Goal: Task Accomplishment & Management: Manage account settings

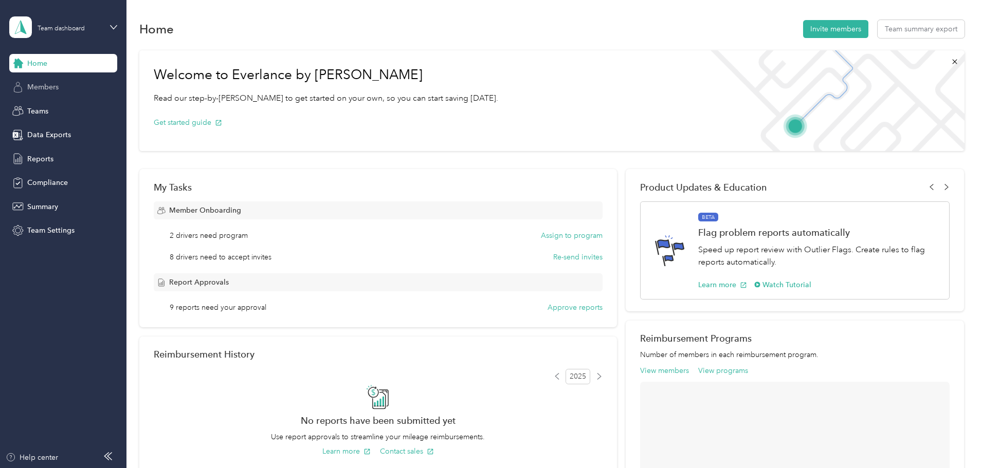
click at [43, 89] on span "Members" at bounding box center [42, 87] width 31 height 11
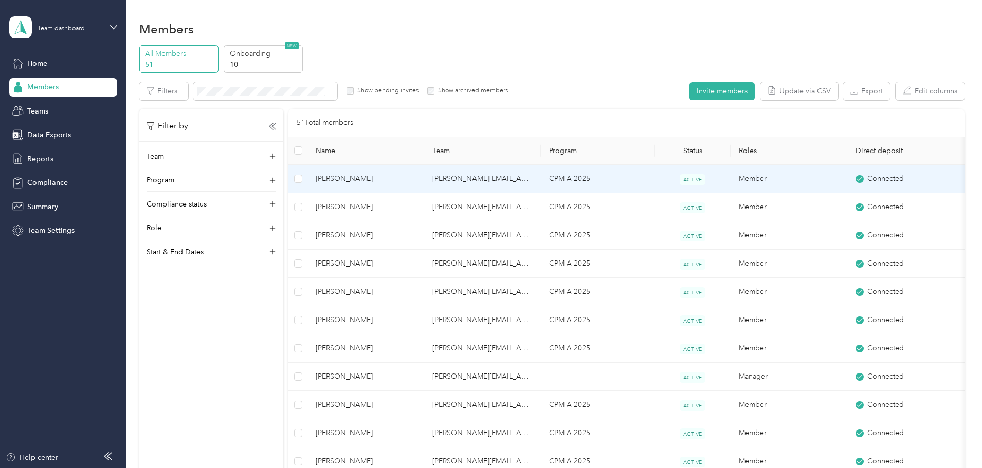
click at [416, 176] on span "[PERSON_NAME]" at bounding box center [366, 178] width 100 height 11
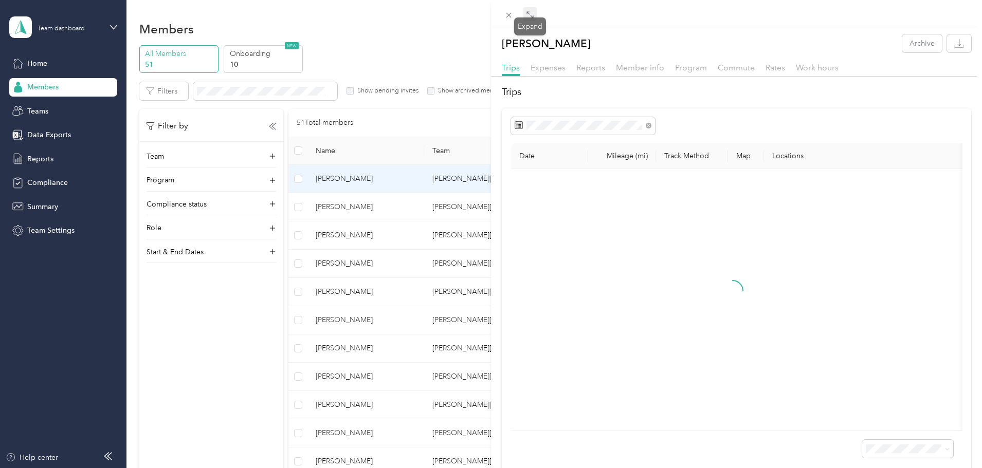
click at [530, 15] on icon at bounding box center [530, 15] width 8 height 8
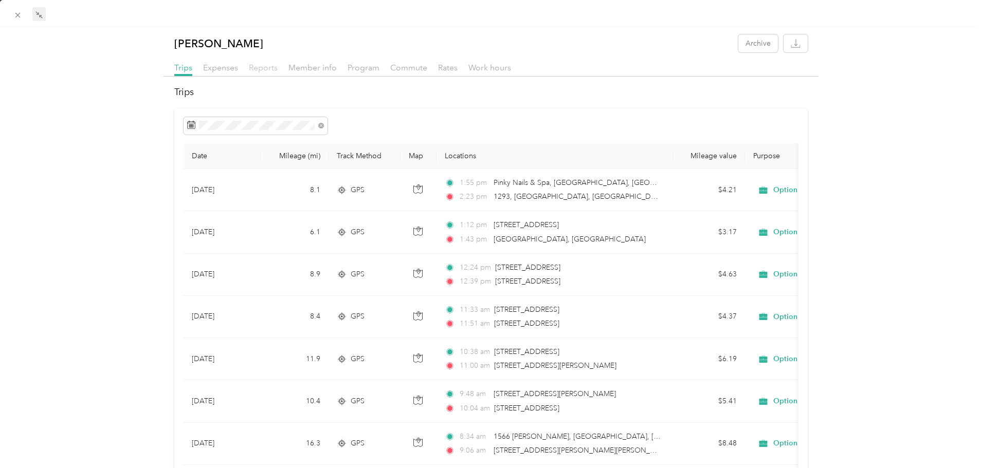
click at [275, 68] on span "Reports" at bounding box center [263, 68] width 29 height 10
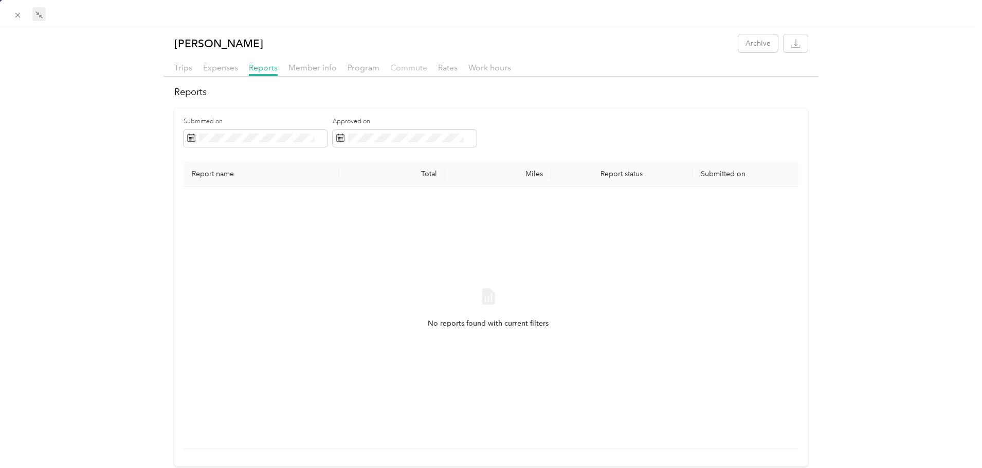
click at [404, 68] on span "Commute" at bounding box center [408, 68] width 37 height 10
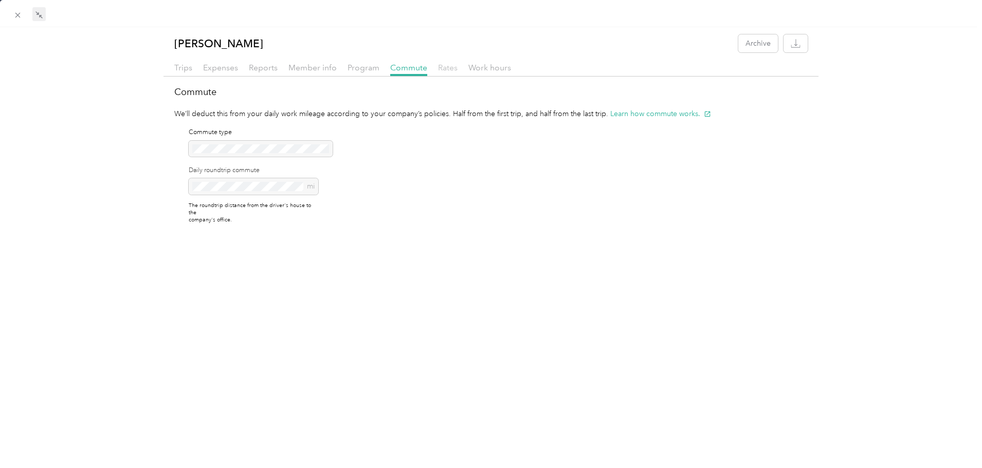
click at [445, 68] on span "Rates" at bounding box center [448, 68] width 20 height 10
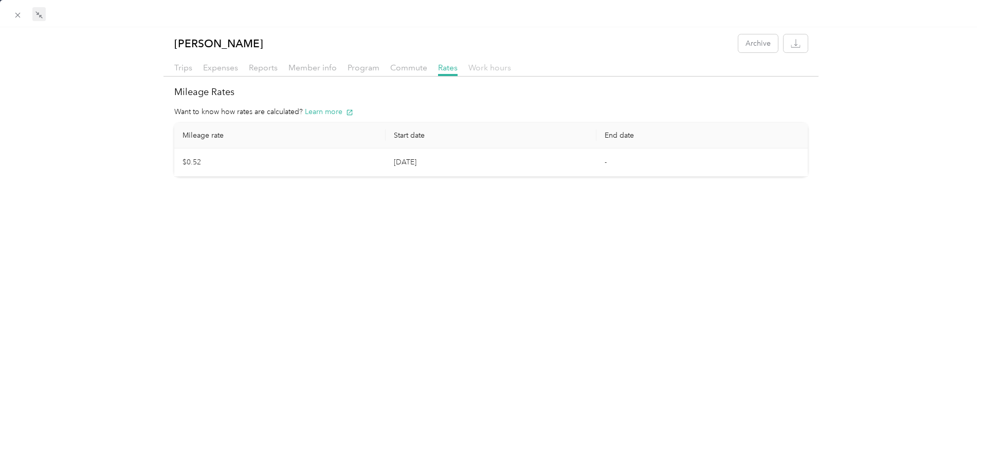
click at [481, 70] on span "Work hours" at bounding box center [489, 68] width 43 height 10
click at [178, 71] on span "Trips" at bounding box center [183, 68] width 18 height 10
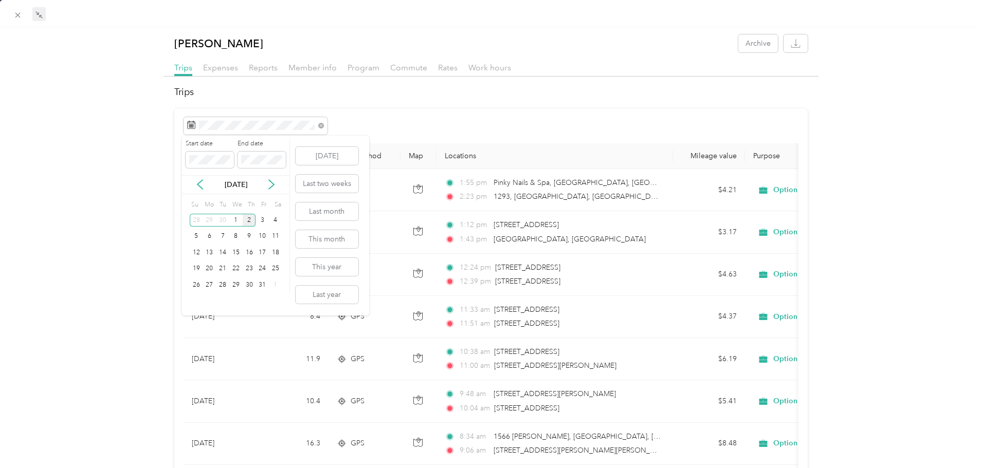
click at [200, 178] on div "[DATE]" at bounding box center [235, 184] width 107 height 19
click at [220, 220] on div "30" at bounding box center [222, 220] width 13 height 13
click at [315, 269] on button "This year" at bounding box center [327, 267] width 63 height 18
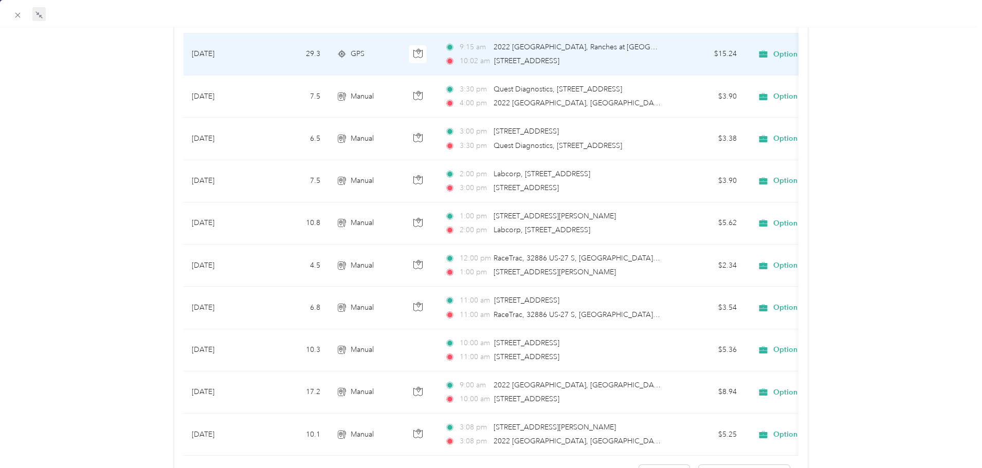
scroll to position [849, 0]
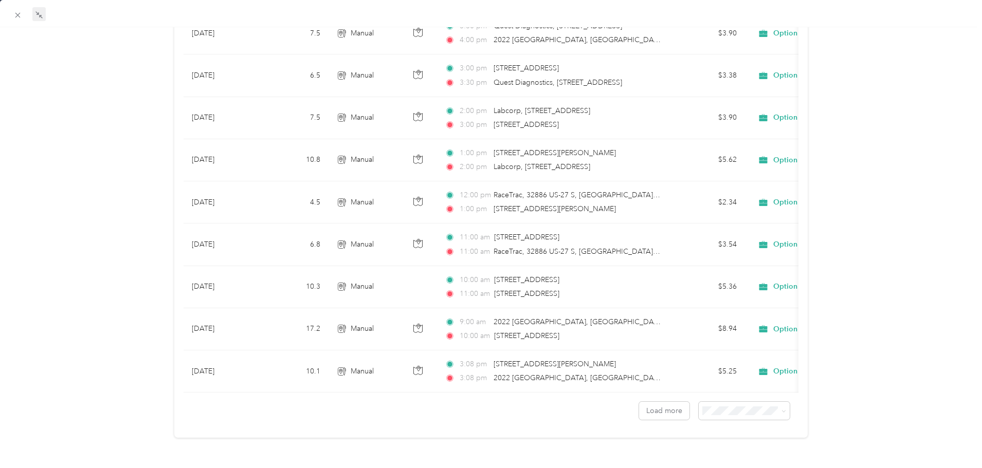
click at [684, 401] on div "Load more" at bounding box center [491, 406] width 615 height 27
click at [719, 459] on span "100 per load" at bounding box center [720, 456] width 42 height 9
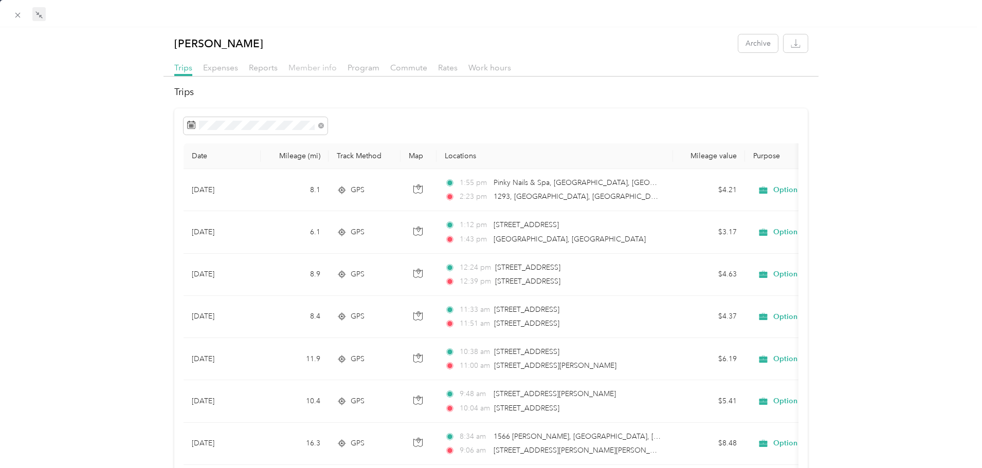
click at [295, 69] on span "Member info" at bounding box center [312, 68] width 48 height 10
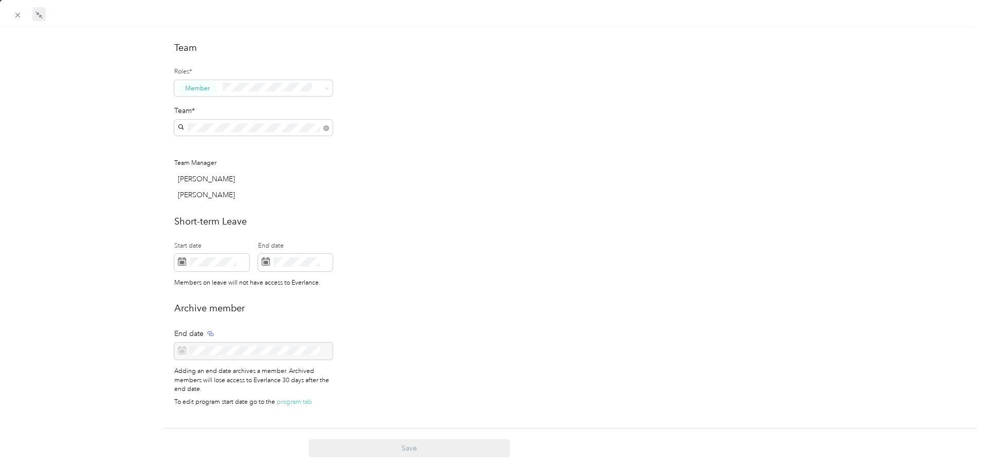
scroll to position [287, 0]
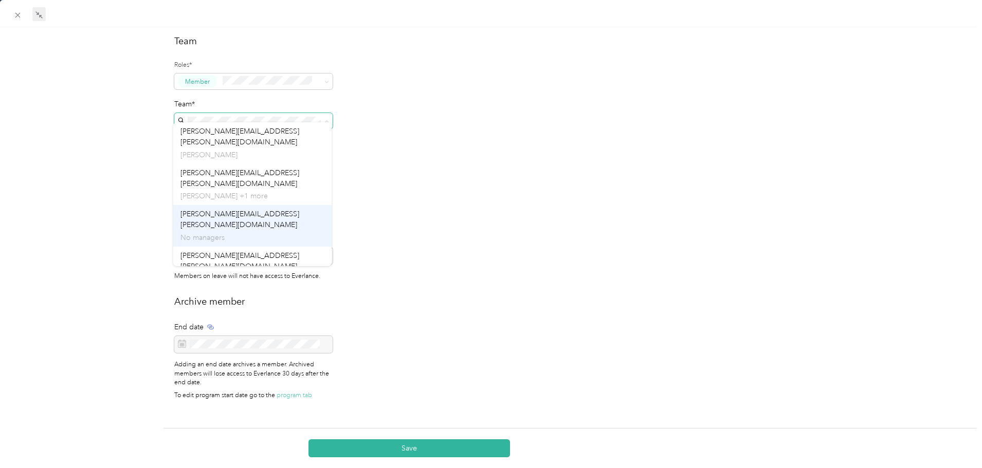
click at [273, 210] on span "[PERSON_NAME][EMAIL_ADDRESS][PERSON_NAME][DOMAIN_NAME]" at bounding box center [239, 220] width 119 height 20
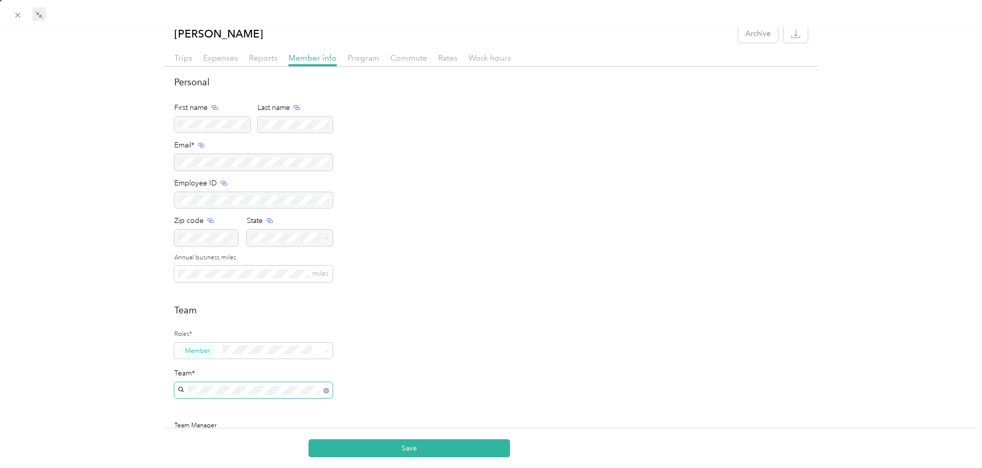
scroll to position [0, 0]
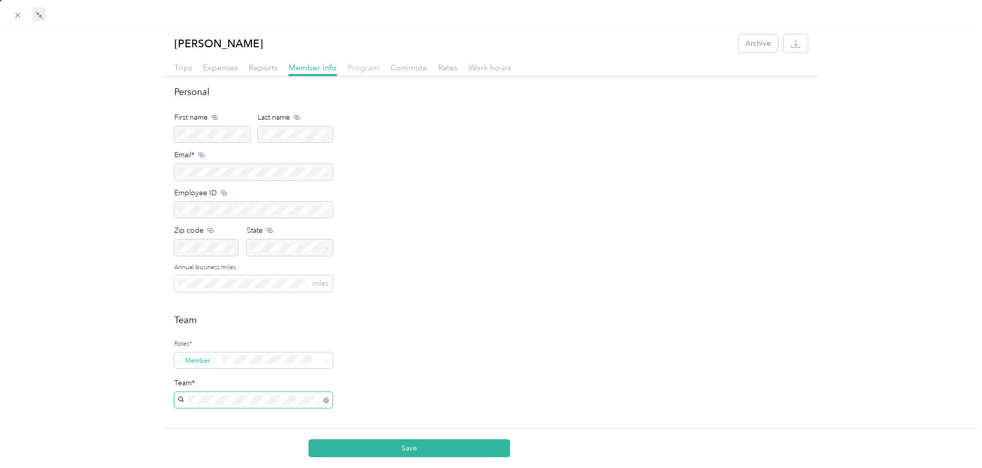
click at [357, 68] on span "Program" at bounding box center [364, 68] width 32 height 10
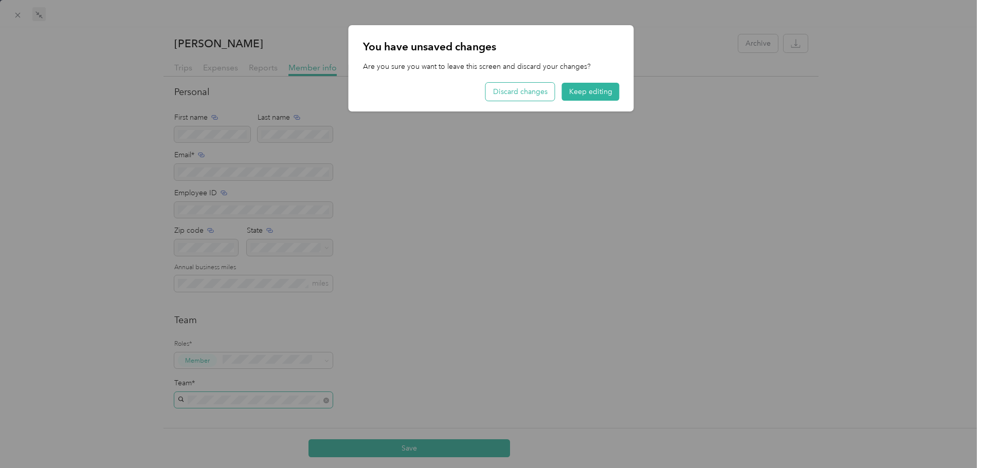
click at [542, 93] on button "Discard changes" at bounding box center [520, 92] width 69 height 18
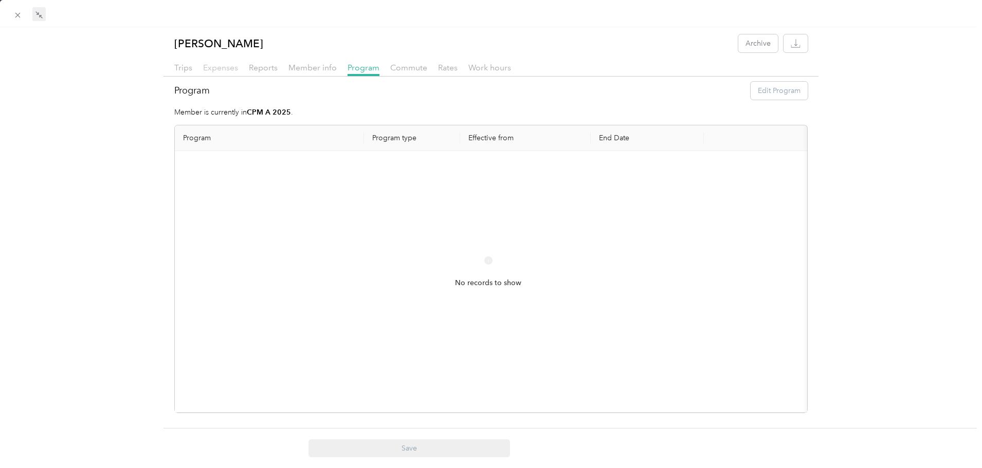
click at [211, 70] on span "Expenses" at bounding box center [220, 68] width 35 height 10
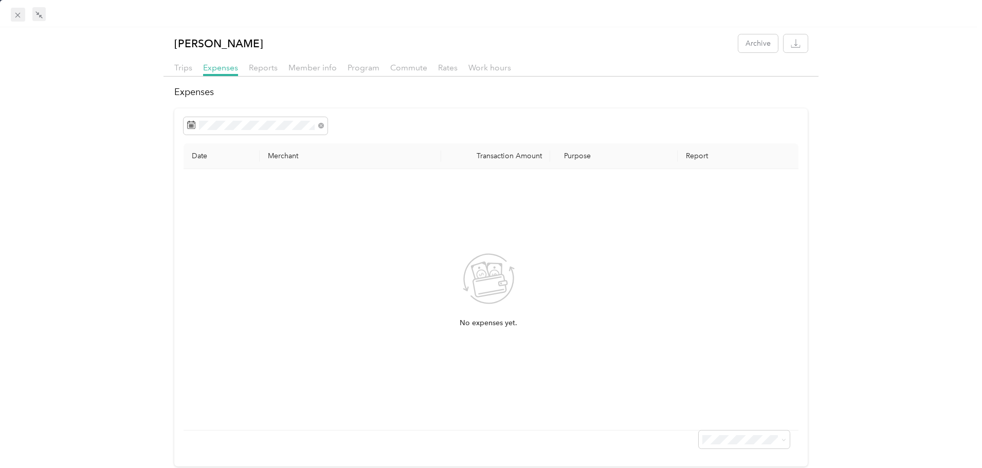
click at [14, 19] on icon at bounding box center [17, 15] width 9 height 9
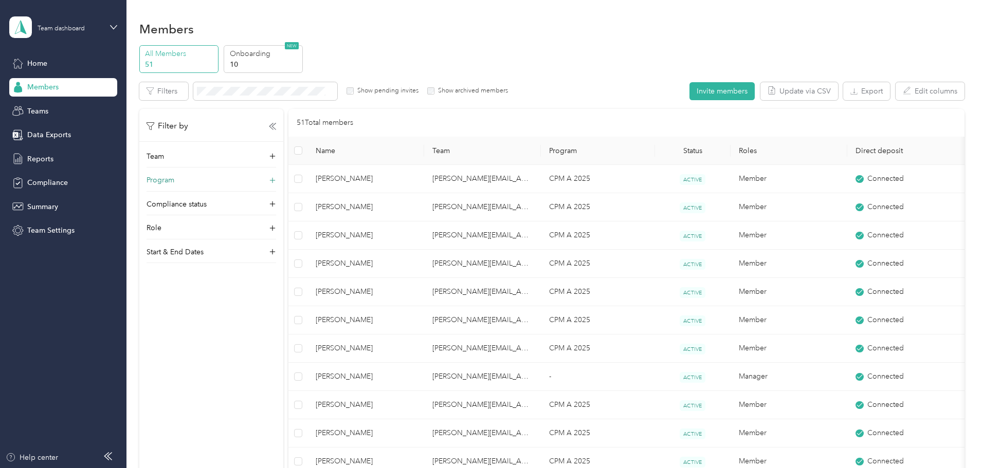
click at [278, 180] on icon at bounding box center [272, 180] width 10 height 10
click at [261, 269] on span "CPM A 2025 (CPM)" at bounding box center [253, 273] width 63 height 9
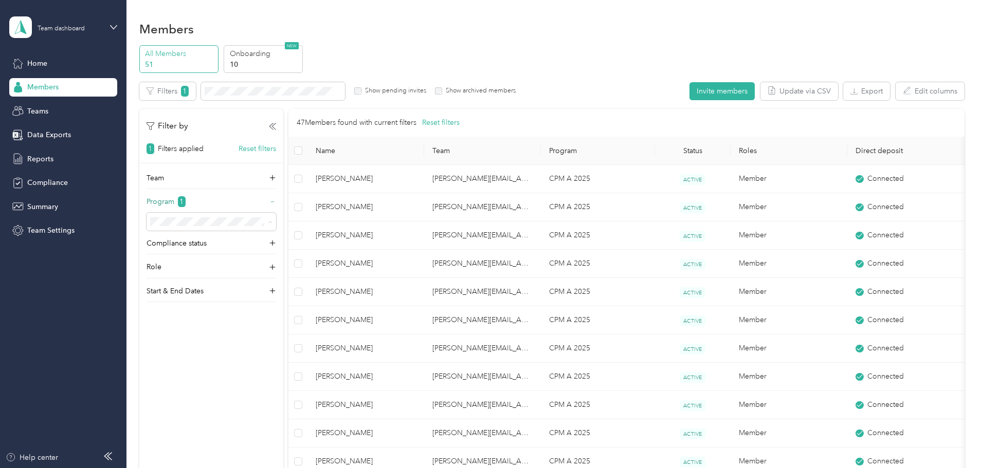
click at [255, 278] on div "CPM B 2025 (CPM)" at bounding box center [279, 276] width 115 height 11
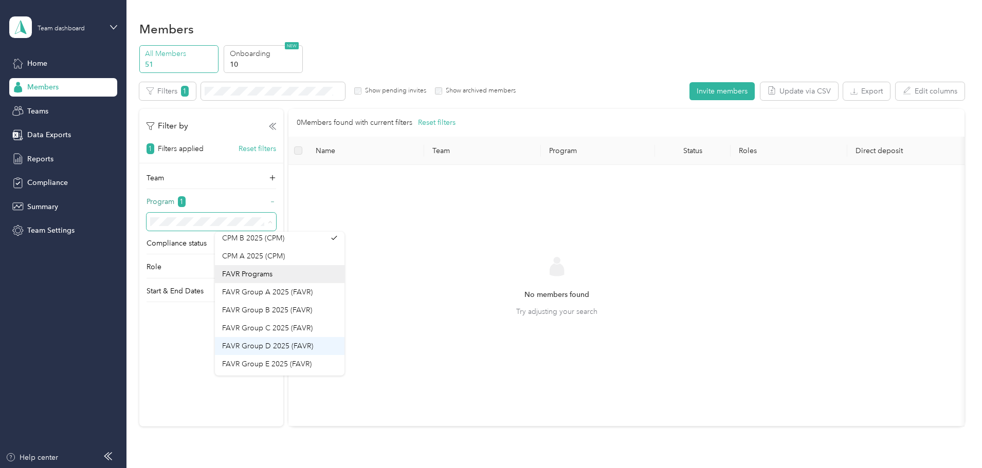
scroll to position [90, 0]
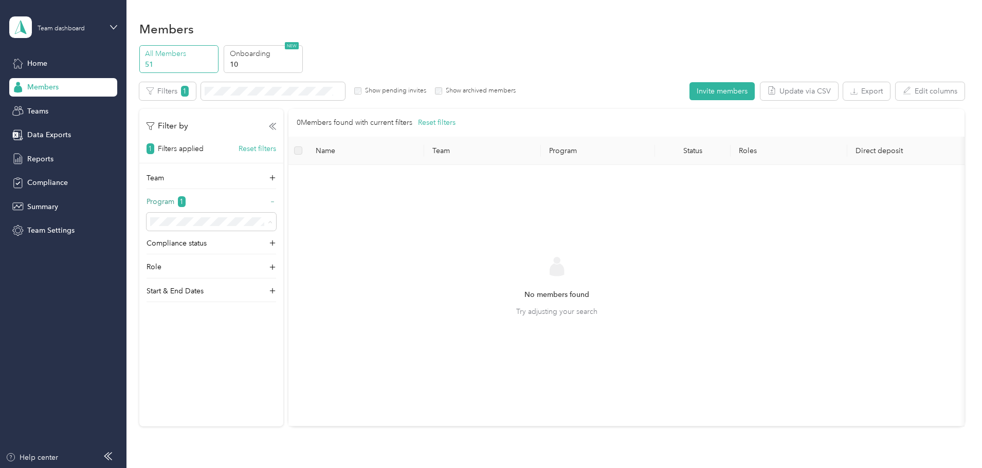
click at [237, 364] on span "No program" at bounding box center [242, 366] width 41 height 9
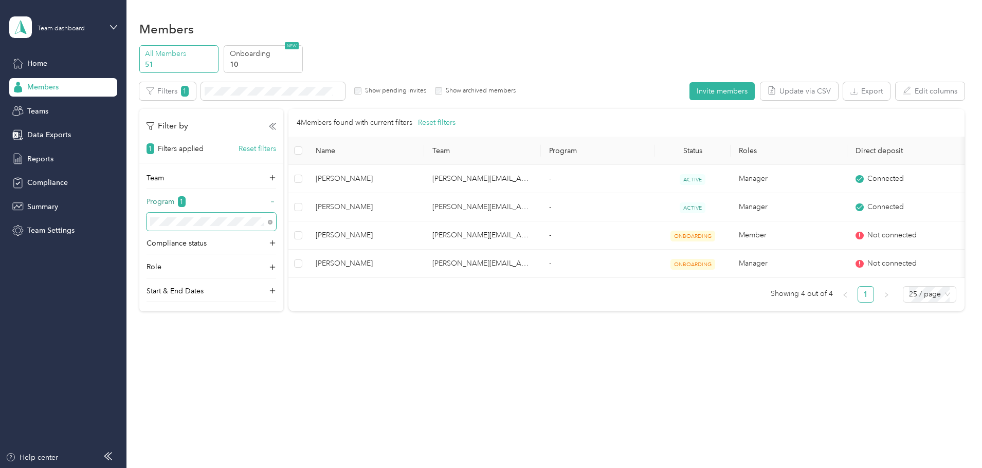
click at [272, 219] on span at bounding box center [270, 221] width 5 height 9
click at [272, 223] on icon at bounding box center [270, 222] width 5 height 5
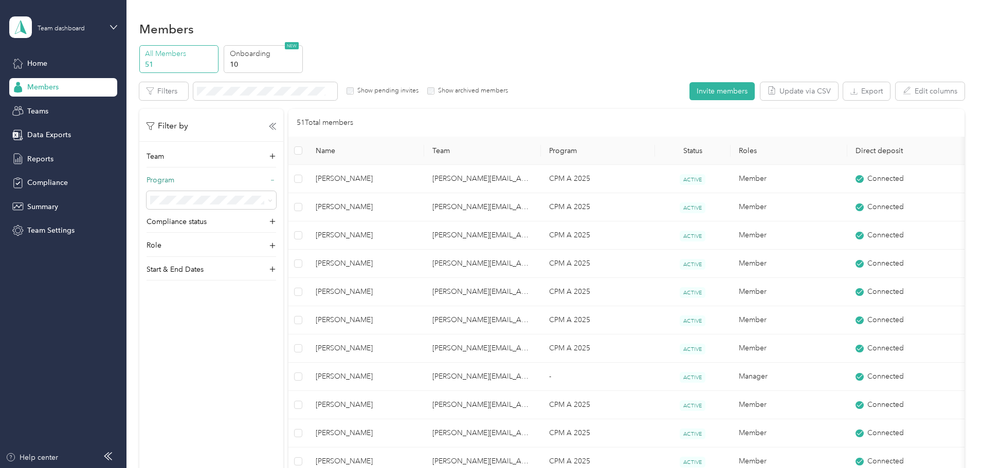
click at [484, 51] on div "All Members 51 Onboarding 10 NEW" at bounding box center [551, 59] width 825 height 28
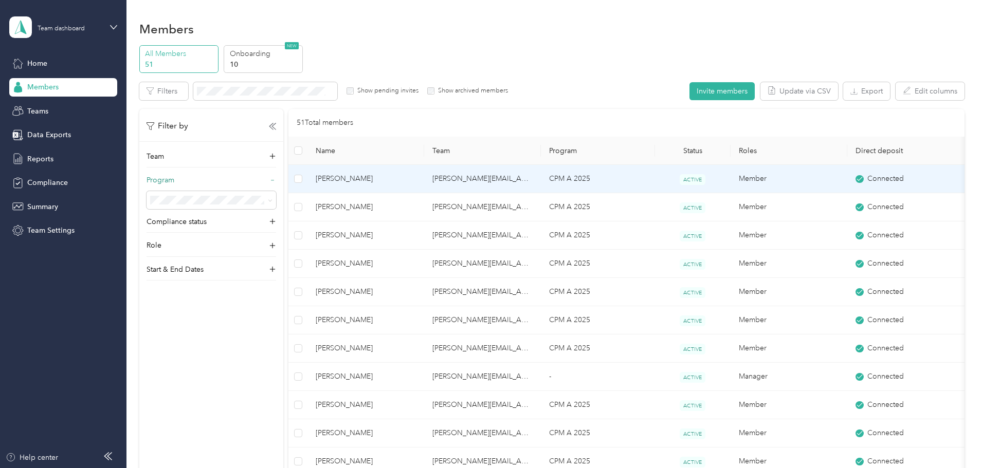
click at [407, 177] on span "[PERSON_NAME]" at bounding box center [366, 178] width 100 height 11
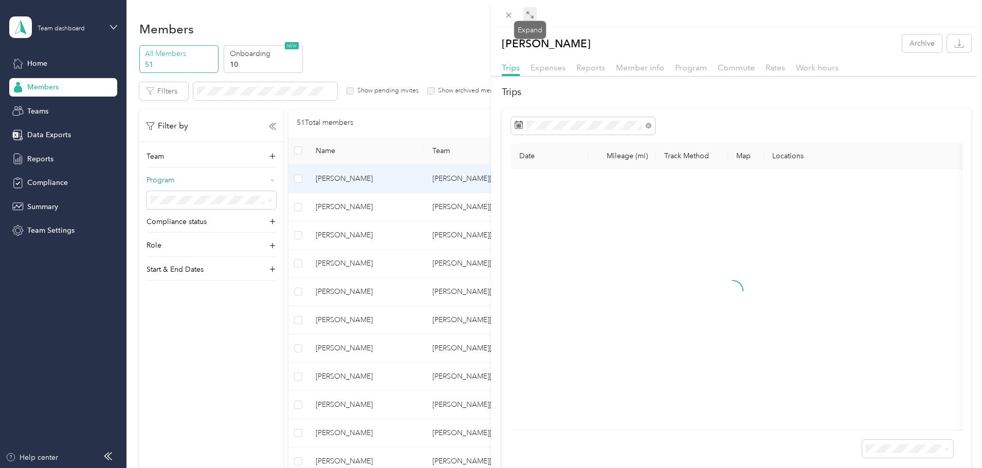
click at [531, 16] on icon at bounding box center [531, 16] width 3 height 3
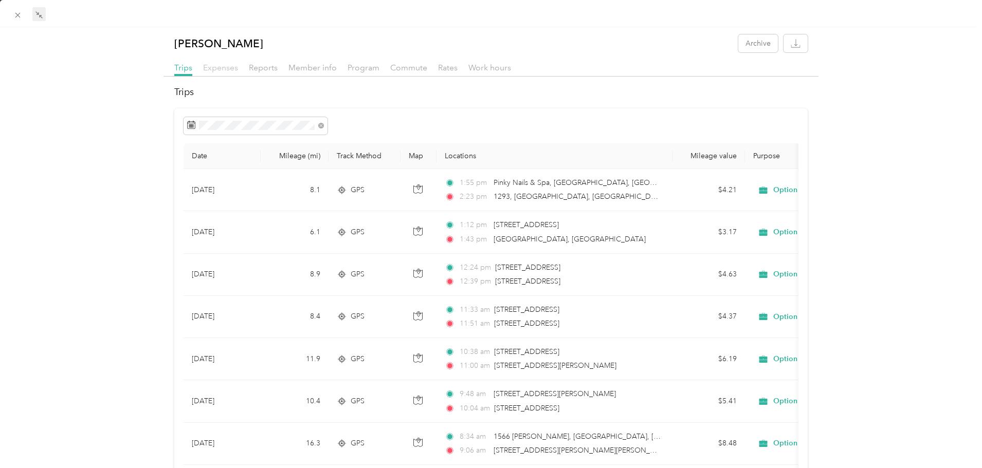
click at [215, 71] on span "Expenses" at bounding box center [220, 68] width 35 height 10
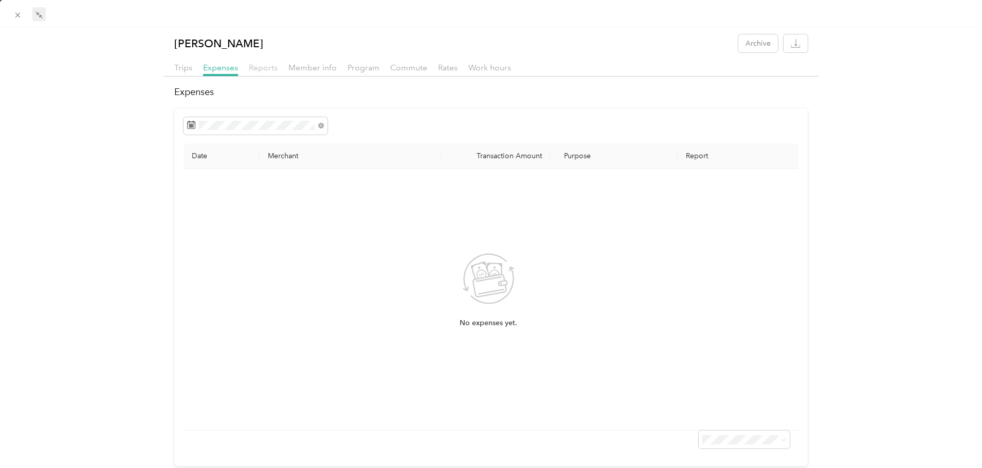
click at [263, 68] on span "Reports" at bounding box center [263, 68] width 29 height 10
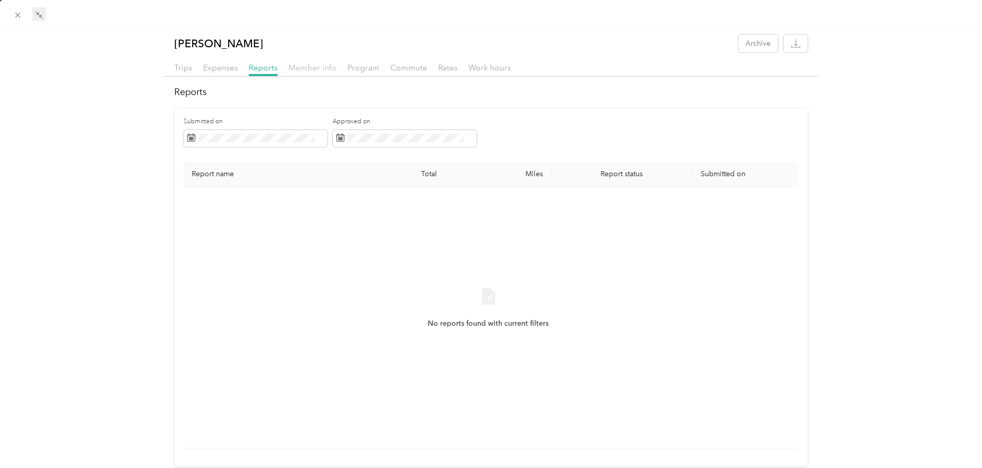
click at [326, 68] on span "Member info" at bounding box center [312, 68] width 48 height 10
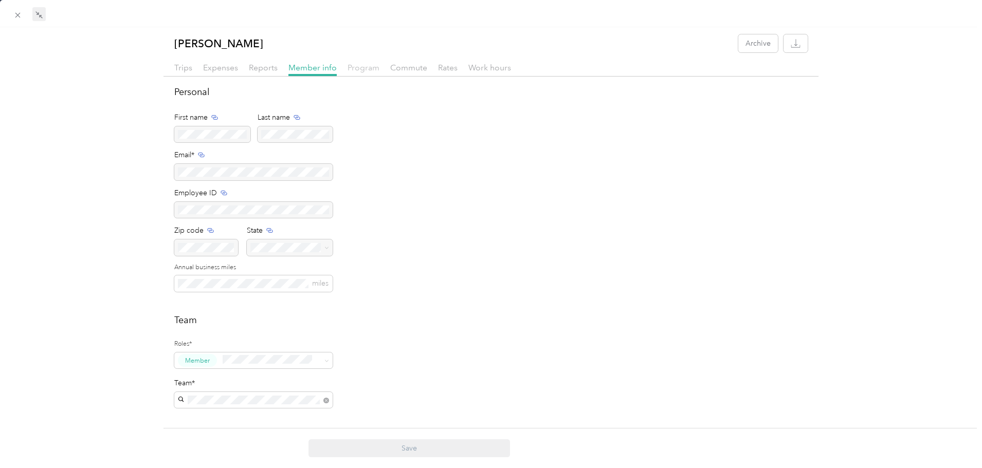
click at [373, 71] on span "Program" at bounding box center [364, 68] width 32 height 10
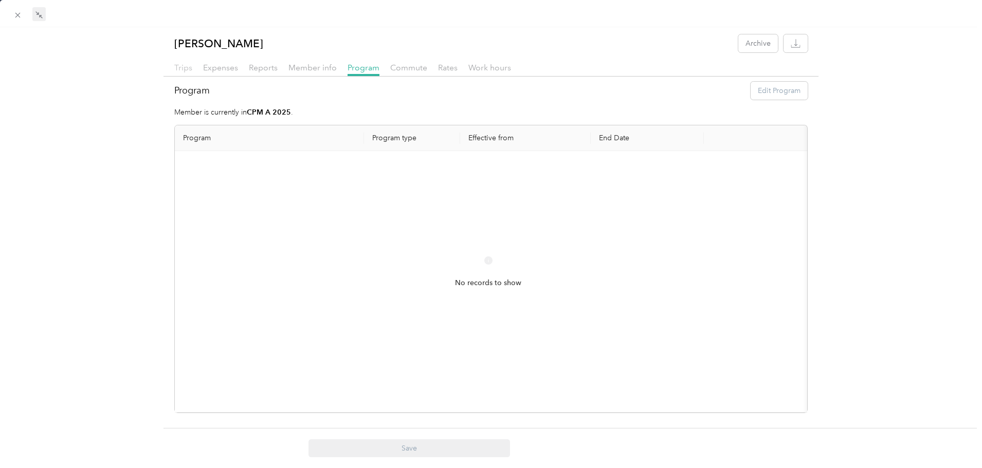
click at [185, 65] on span "Trips" at bounding box center [183, 68] width 18 height 10
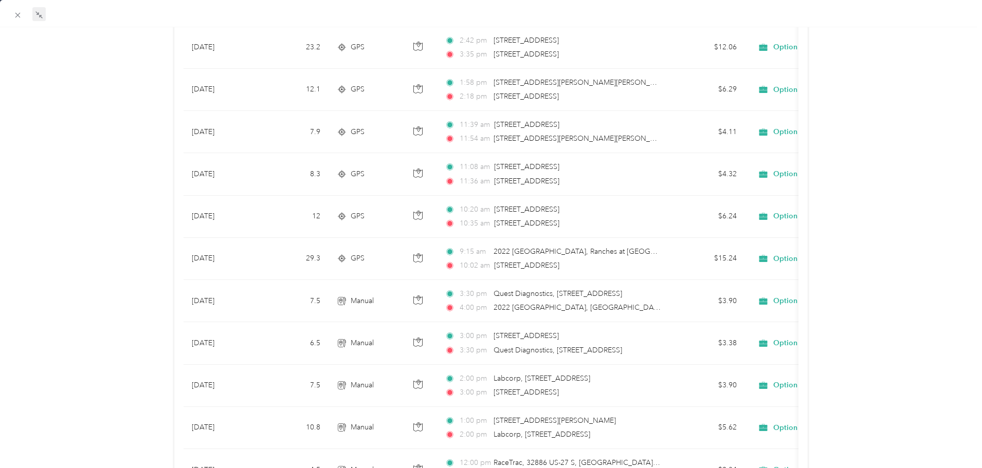
scroll to position [849, 0]
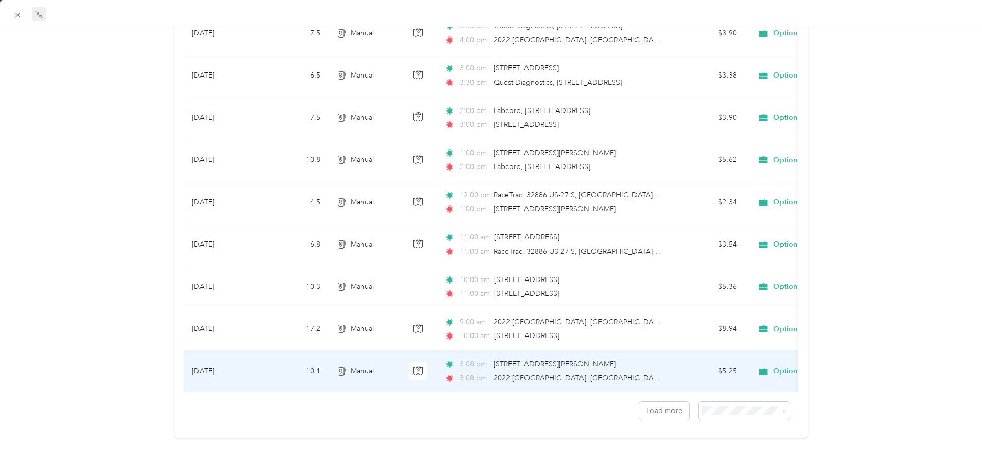
click at [556, 377] on td "3:08 pm 1738 [PERSON_NAME], [GEOGRAPHIC_DATA], [GEOGRAPHIC_DATA], [GEOGRAPHIC_D…" at bounding box center [554, 372] width 236 height 42
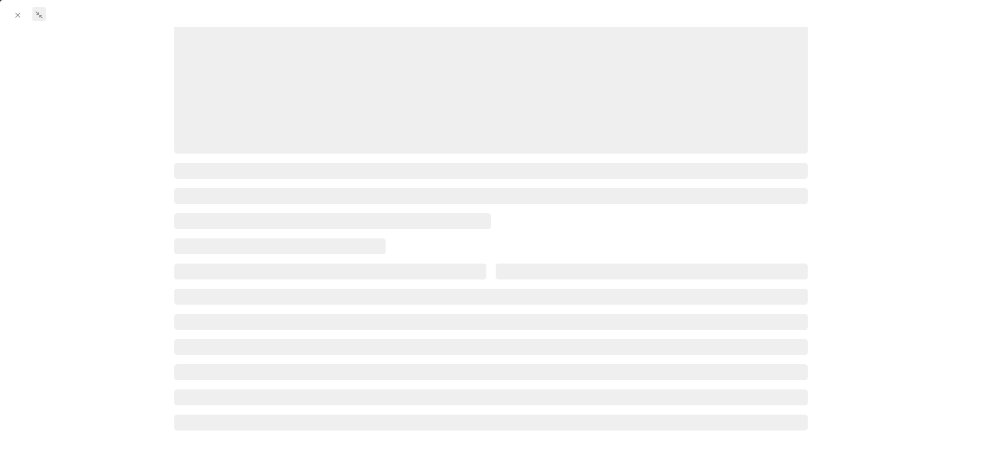
scroll to position [143, 0]
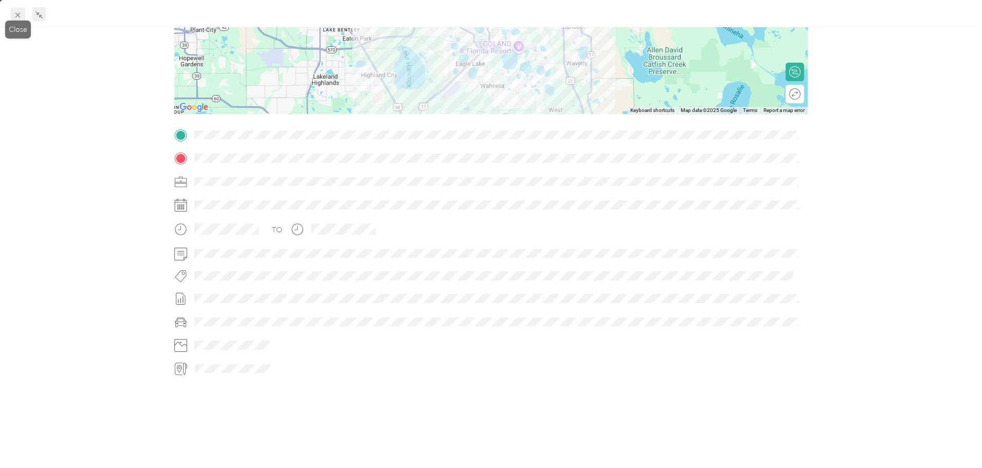
click at [12, 18] on span at bounding box center [18, 15] width 14 height 14
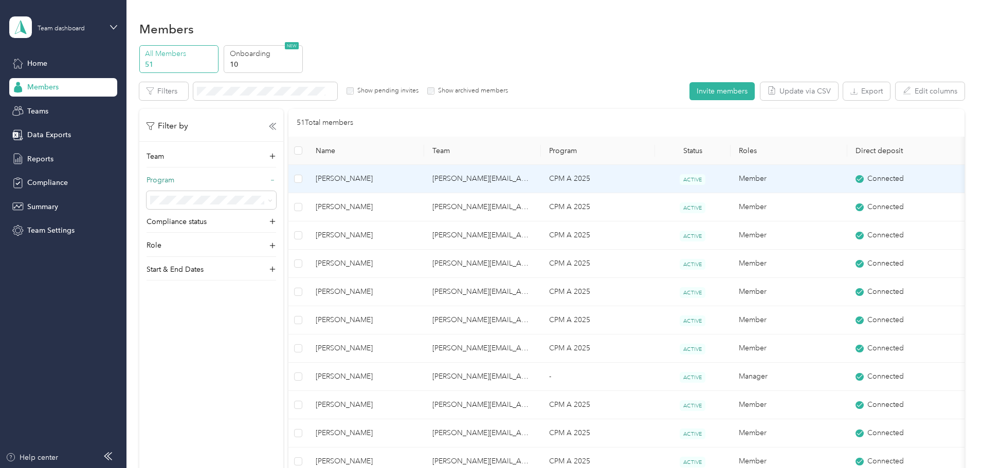
click at [492, 176] on td "[PERSON_NAME][EMAIL_ADDRESS][PERSON_NAME][DOMAIN_NAME]" at bounding box center [482, 179] width 117 height 28
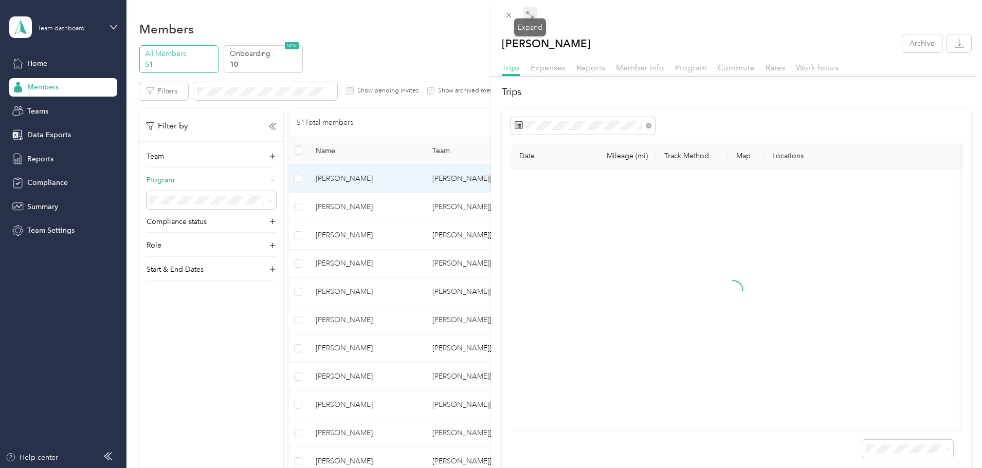
click at [531, 16] on icon at bounding box center [531, 16] width 3 height 3
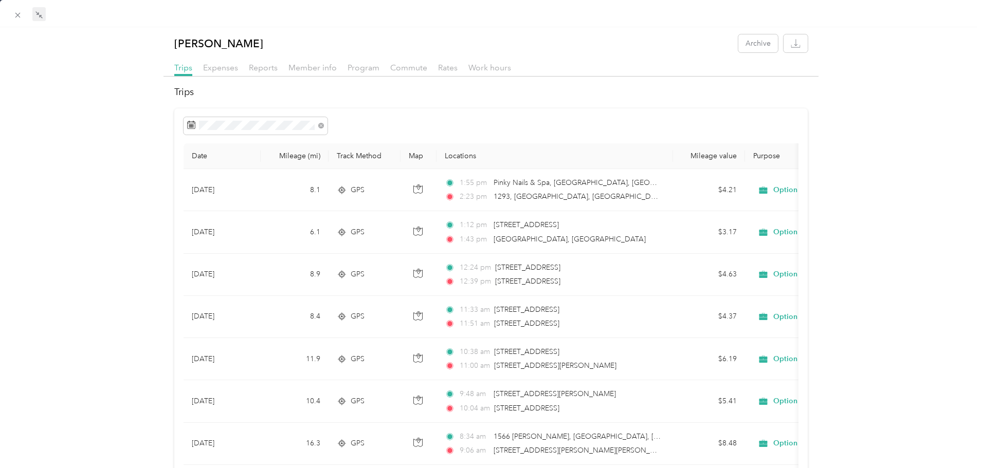
click at [15, 14] on icon at bounding box center [17, 15] width 9 height 9
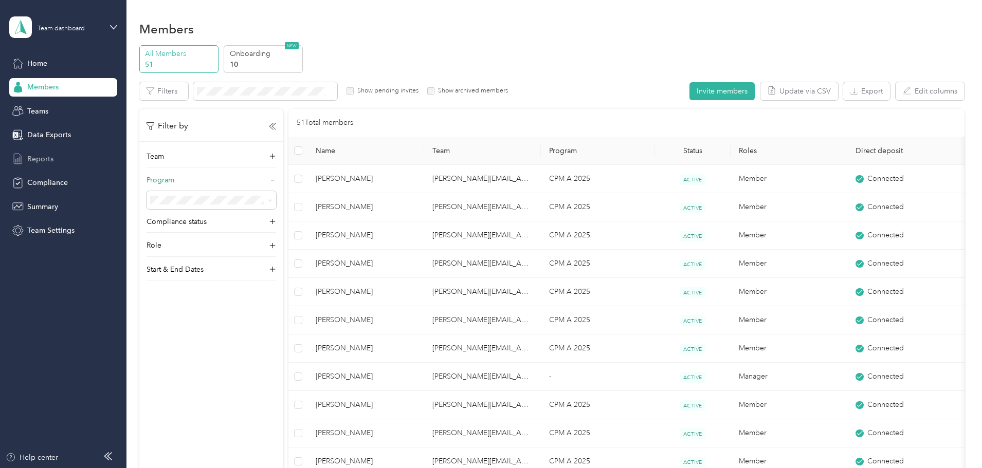
click at [43, 155] on span "Reports" at bounding box center [40, 159] width 26 height 11
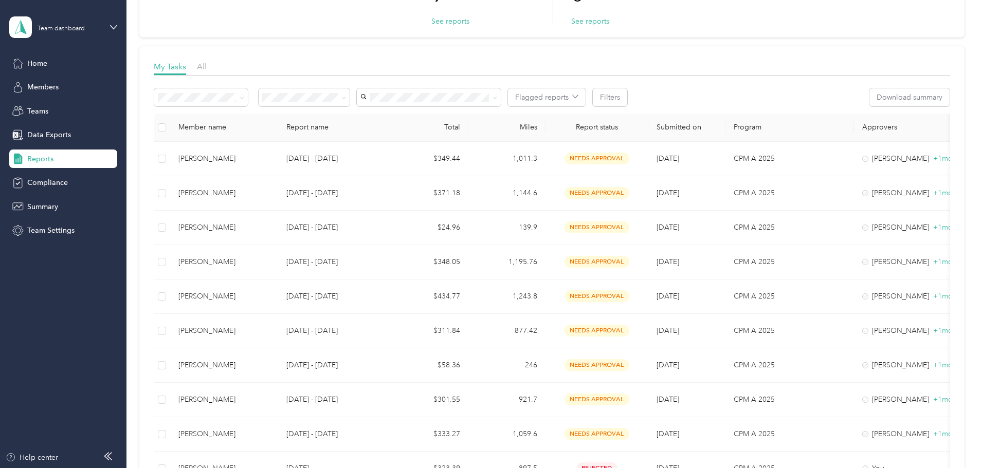
scroll to position [154, 0]
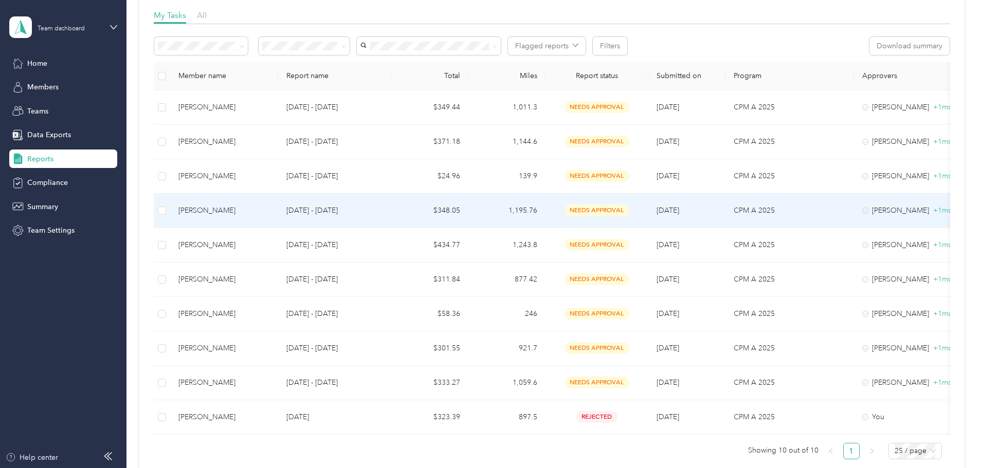
click at [468, 208] on td "$348.05" at bounding box center [429, 211] width 77 height 34
